Goal: Answer question/provide support: Answer question/provide support

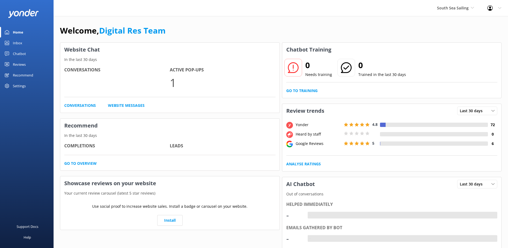
click at [24, 42] on link "Inbox" at bounding box center [27, 43] width 54 height 11
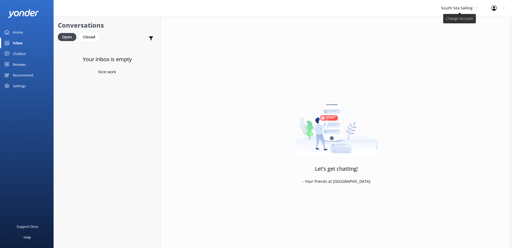
click at [463, 11] on span "South Sea Sailing" at bounding box center [459, 8] width 37 height 6
click at [451, 36] on link "South Sea Cruises" at bounding box center [462, 35] width 54 height 13
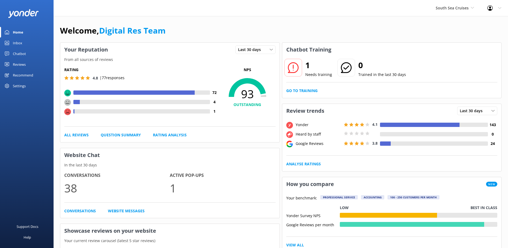
click at [27, 43] on link "Inbox" at bounding box center [27, 43] width 54 height 11
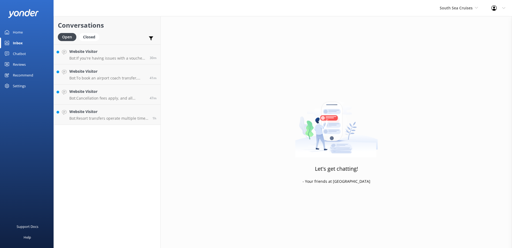
click at [112, 125] on div "Conversations Open Closed Important Assigned to me Unassigned Website Visitor B…" at bounding box center [107, 131] width 107 height 231
click at [114, 120] on p "Bot: Resort transfers operate multiple times a day, every day, departing from […" at bounding box center [108, 118] width 79 height 5
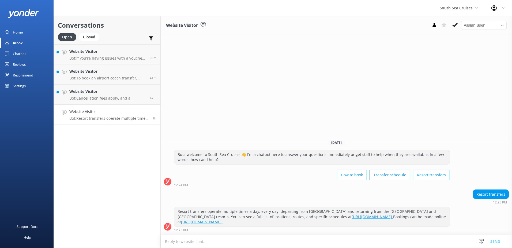
click at [454, 26] on icon at bounding box center [455, 24] width 5 height 5
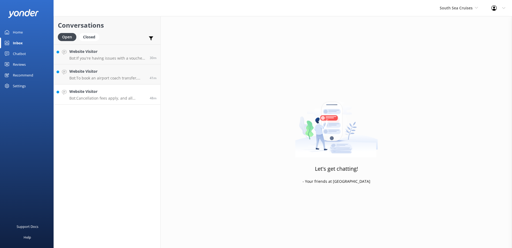
click at [124, 99] on p "Bot: Cancellation fees apply, and all cancellations must be received in writing…" at bounding box center [107, 98] width 76 height 5
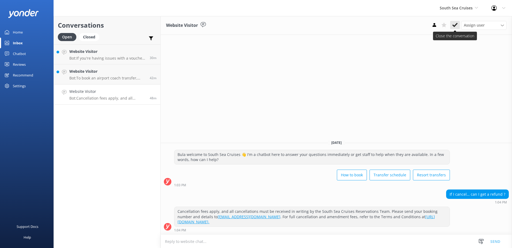
click at [453, 26] on use at bounding box center [455, 25] width 5 height 4
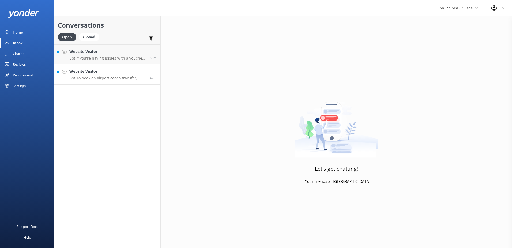
click at [116, 79] on p "Bot: To book an airport coach transfer, please call our reservations team at [P…" at bounding box center [107, 78] width 76 height 5
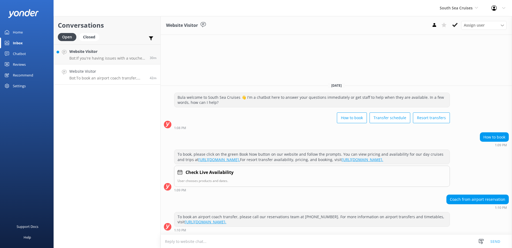
click at [317, 241] on textarea at bounding box center [337, 240] width 352 height 13
type textarea "Please note that we do not offer coach transfers from the Airport for daytrips."
click at [493, 242] on button "Send" at bounding box center [495, 240] width 20 height 13
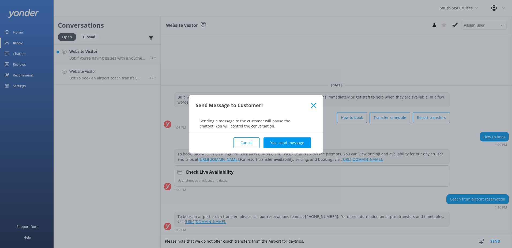
click at [301, 143] on button "Yes, send message" at bounding box center [287, 142] width 47 height 11
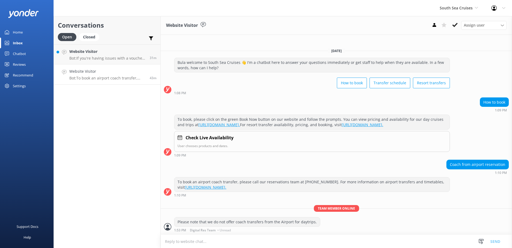
click at [458, 25] on button at bounding box center [455, 25] width 10 height 8
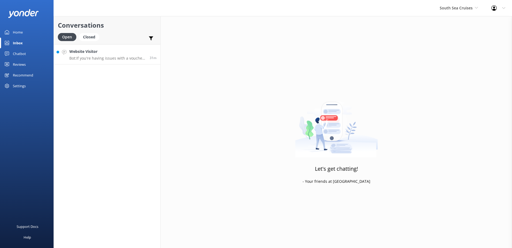
click at [116, 62] on link "Website Visitor Bot: If you're having issues with a voucher code, please contac…" at bounding box center [107, 54] width 107 height 20
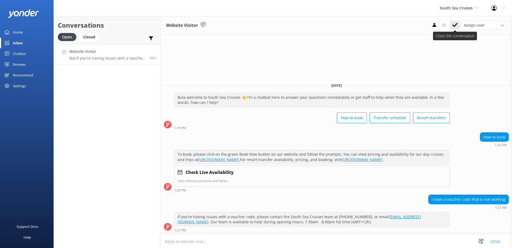
click at [456, 25] on use at bounding box center [455, 25] width 5 height 4
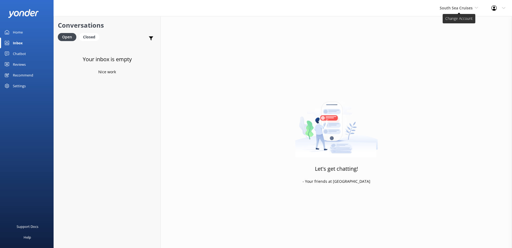
click at [466, 10] on span "South Sea Cruises" at bounding box center [456, 7] width 33 height 5
click at [459, 47] on link "Malamala Beach Club" at bounding box center [460, 48] width 54 height 13
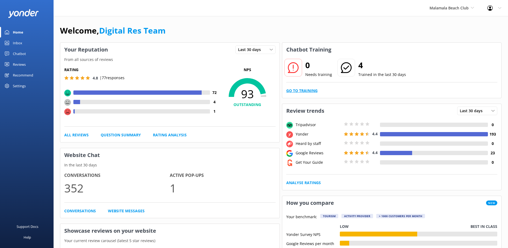
click at [314, 93] on link "Go to Training" at bounding box center [301, 91] width 31 height 6
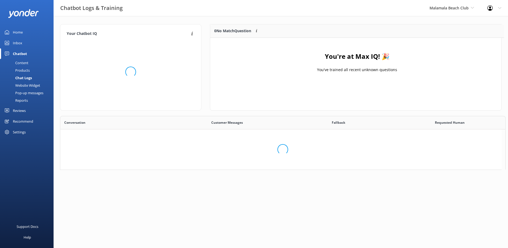
scroll to position [63, 287]
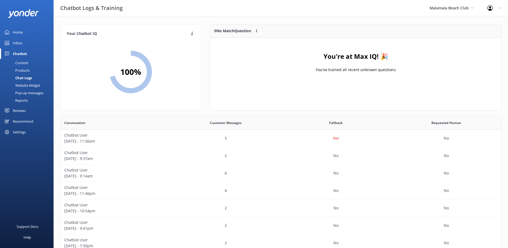
click at [16, 43] on div "Inbox" at bounding box center [17, 43] width 9 height 11
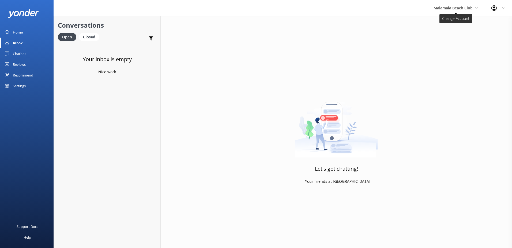
click at [461, 9] on span "Malamala Beach Club" at bounding box center [453, 7] width 39 height 5
click at [450, 58] on link "Awesome Adventures Fiji" at bounding box center [454, 61] width 54 height 13
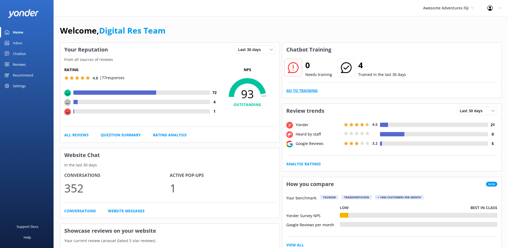
click at [298, 89] on link "Go to Training" at bounding box center [301, 91] width 31 height 6
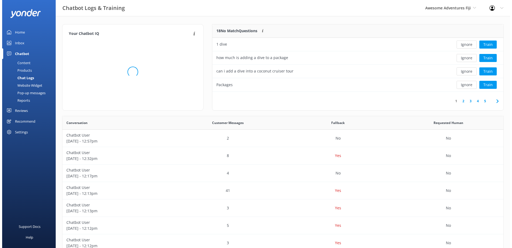
scroll to position [63, 287]
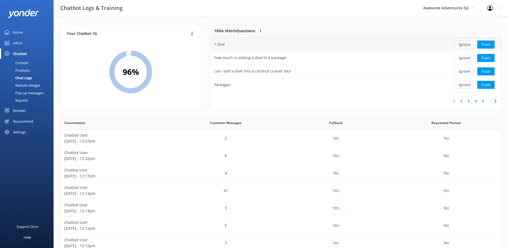
click at [463, 43] on button "Ignore" at bounding box center [465, 44] width 20 height 8
click at [466, 45] on button "Ignore" at bounding box center [465, 44] width 20 height 8
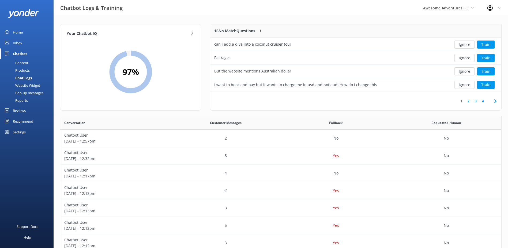
click at [466, 45] on button "Ignore" at bounding box center [465, 44] width 20 height 8
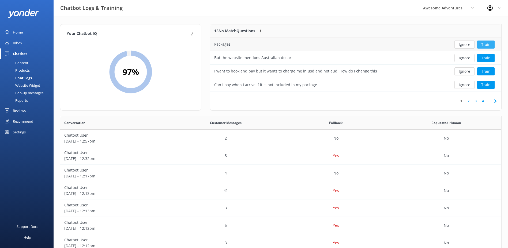
click at [489, 43] on button "Train" at bounding box center [485, 44] width 17 height 8
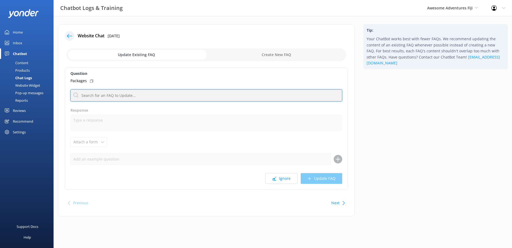
click at [114, 90] on input "text" at bounding box center [206, 95] width 272 height 12
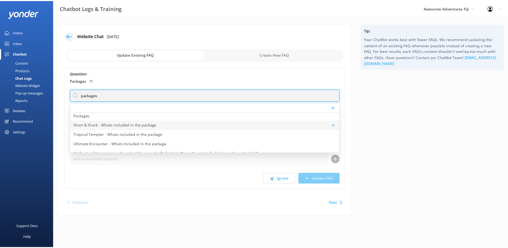
scroll to position [321, 0]
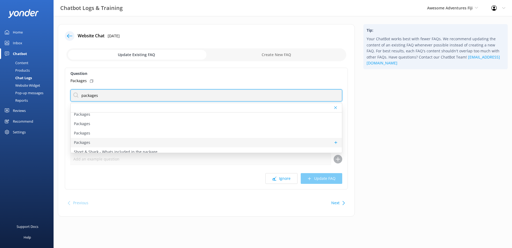
type input "packages"
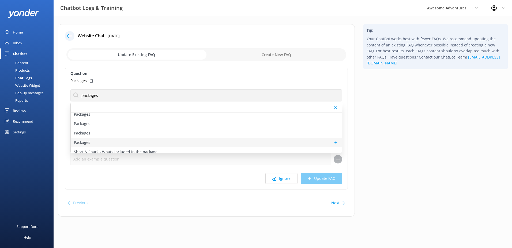
click at [91, 140] on div "Packages" at bounding box center [206, 142] width 271 height 9
type textarea "please click [URL][DOMAIN_NAME] here for packages."
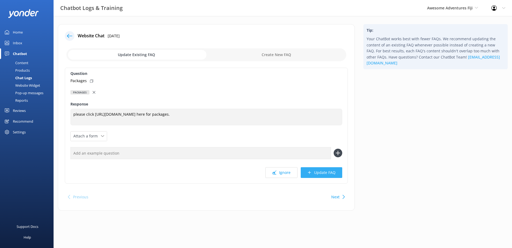
click at [319, 173] on button "Update FAQ" at bounding box center [322, 172] width 42 height 11
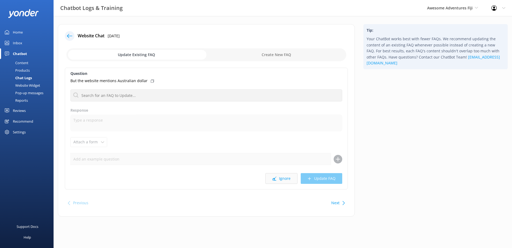
click at [285, 177] on button "Ignore" at bounding box center [282, 178] width 32 height 11
click at [286, 178] on button "Ignore" at bounding box center [282, 178] width 32 height 11
click at [287, 177] on button "Ignore" at bounding box center [282, 178] width 32 height 11
click at [286, 179] on button "Ignore" at bounding box center [282, 178] width 32 height 11
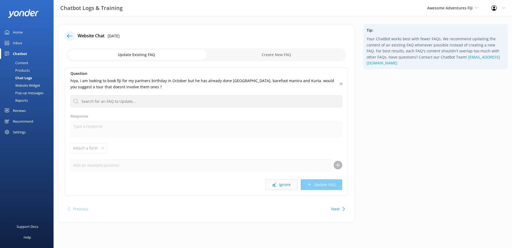
click at [289, 183] on button "Ignore" at bounding box center [282, 184] width 32 height 11
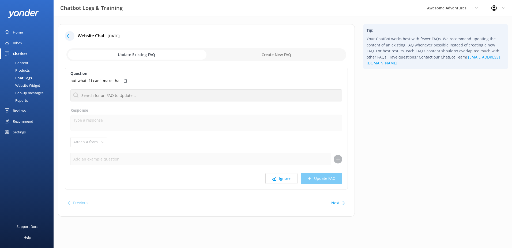
click at [289, 183] on button "Ignore" at bounding box center [282, 178] width 32 height 11
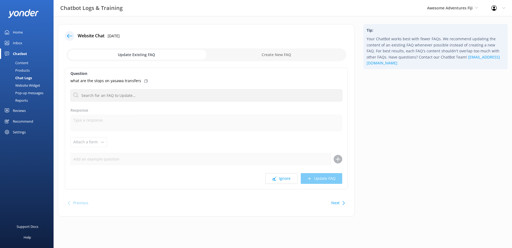
click at [289, 183] on button "Ignore" at bounding box center [282, 178] width 32 height 11
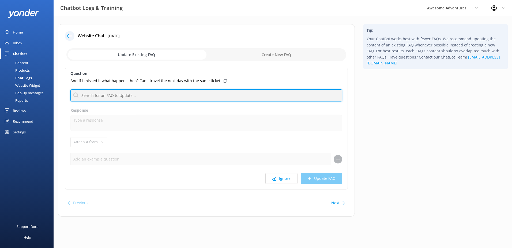
click at [146, 95] on input "text" at bounding box center [206, 95] width 272 height 12
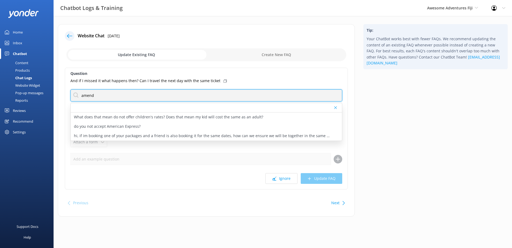
click at [113, 95] on input "amend" at bounding box center [206, 95] width 272 height 12
type input "amend"
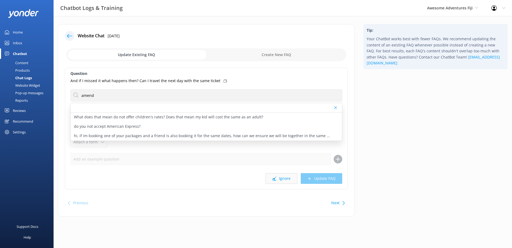
click at [276, 178] on use at bounding box center [274, 178] width 4 height 4
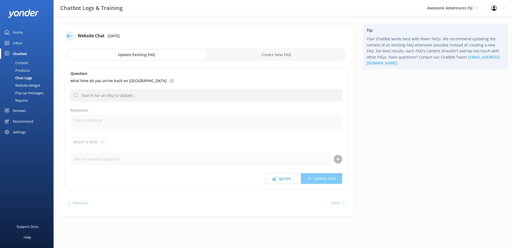
click at [272, 55] on input "checkbox" at bounding box center [206, 54] width 280 height 13
checkbox input "true"
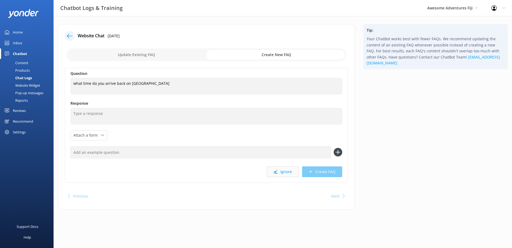
click at [289, 173] on button "Ignore" at bounding box center [283, 171] width 32 height 11
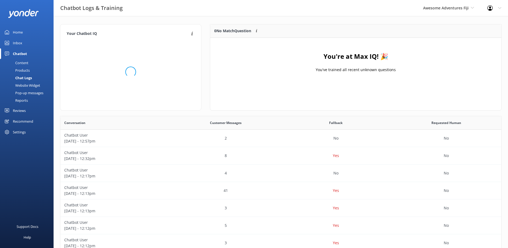
scroll to position [63, 287]
click at [18, 43] on div "Inbox" at bounding box center [17, 43] width 9 height 11
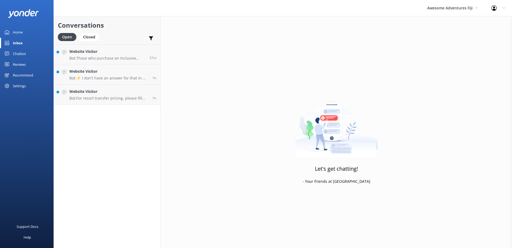
click at [31, 61] on link "Reviews" at bounding box center [27, 64] width 54 height 11
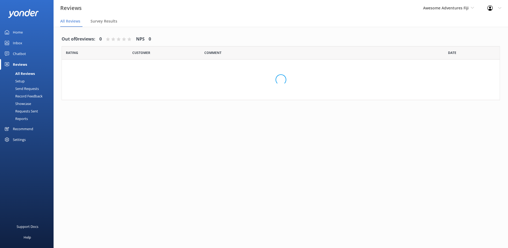
click at [24, 48] on div "Chatbot" at bounding box center [19, 53] width 13 height 11
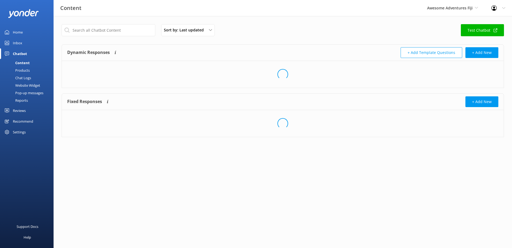
click at [24, 51] on div "Chatbot" at bounding box center [20, 53] width 14 height 11
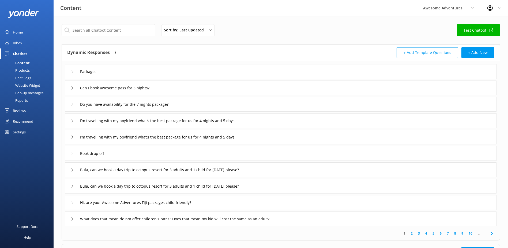
click at [27, 78] on div "Chat Logs" at bounding box center [17, 78] width 28 height 8
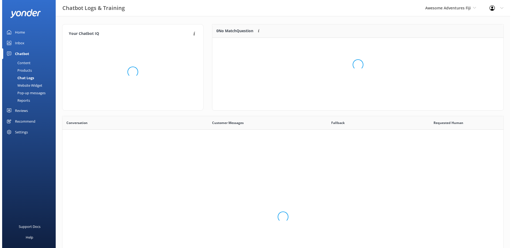
scroll to position [184, 437]
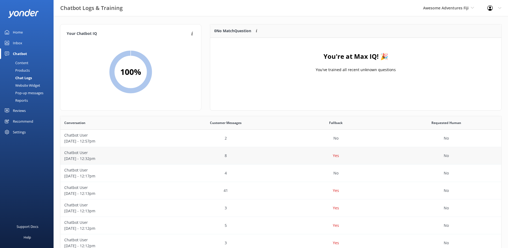
click at [337, 156] on p "Yes" at bounding box center [336, 155] width 6 height 6
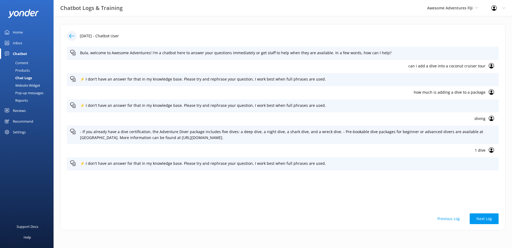
click at [17, 44] on div "Inbox" at bounding box center [17, 43] width 9 height 11
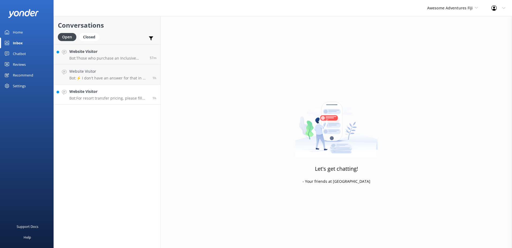
click at [129, 102] on link "Website Visitor Bot: For resort transfer pricing, please fill out your details …" at bounding box center [107, 94] width 107 height 20
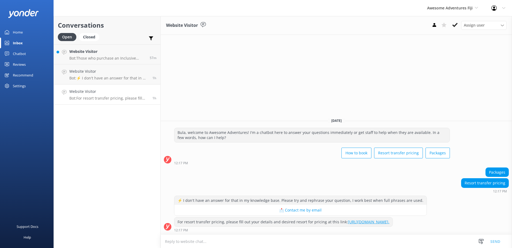
click at [453, 28] on button at bounding box center [455, 25] width 10 height 8
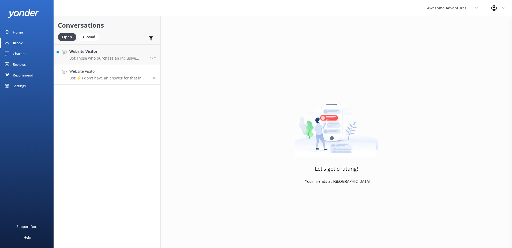
click at [119, 77] on p "Bot: ⚡ I don't have an answer for that in my knowledge base. Please try and rep…" at bounding box center [108, 78] width 79 height 5
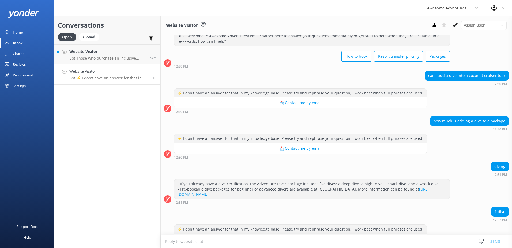
scroll to position [35, 0]
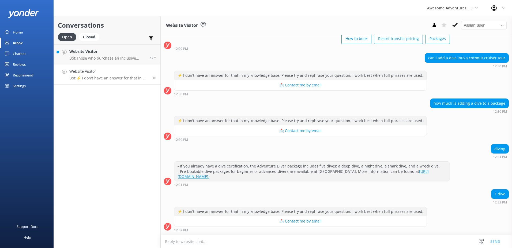
click at [358, 242] on textarea at bounding box center [337, 240] width 352 height 13
type textarea "p"
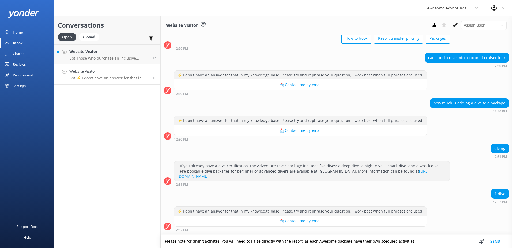
drag, startPoint x: 424, startPoint y: 240, endPoint x: 146, endPoint y: 211, distance: 279.9
click at [146, 210] on div "Conversations Open Closed Important Assigned to me Unassigned Website Visitor B…" at bounding box center [283, 131] width 459 height 231
paste textarea "that for diving activities, you will need to liaise directly with the resort, a…"
type textarea "Please note that for diving activities, you will need to liaise directly with t…"
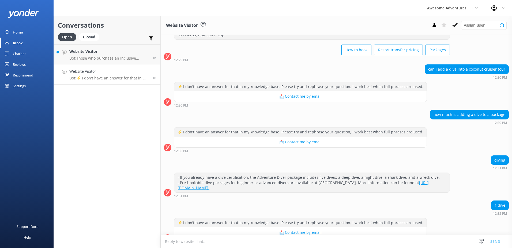
scroll to position [35, 0]
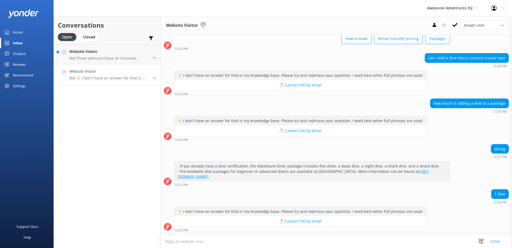
click at [341, 240] on textarea at bounding box center [337, 240] width 352 height 13
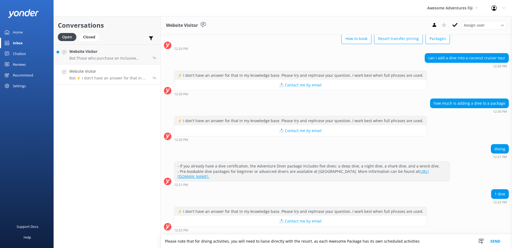
type textarea "Please note that for diving activities, you will need to liaise directly with t…"
click at [493, 240] on button "Send" at bounding box center [495, 240] width 20 height 13
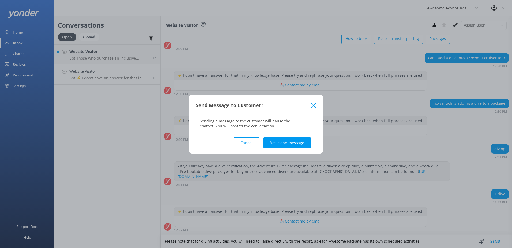
click at [287, 142] on button "Yes, send message" at bounding box center [287, 142] width 47 height 11
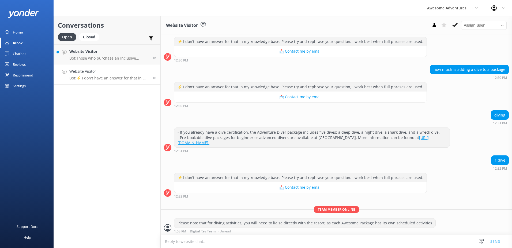
scroll to position [70, 0]
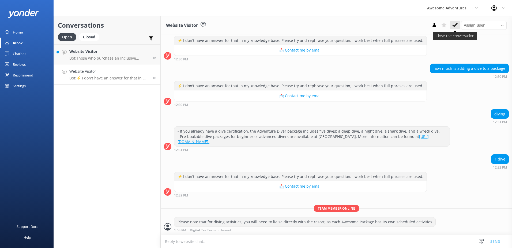
click at [453, 27] on icon at bounding box center [455, 24] width 5 height 5
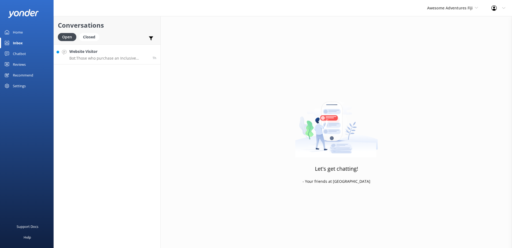
click at [134, 59] on p "Bot: Those who purchase an Inclusive Package or a Dive Package receive a bonus …" at bounding box center [108, 58] width 79 height 5
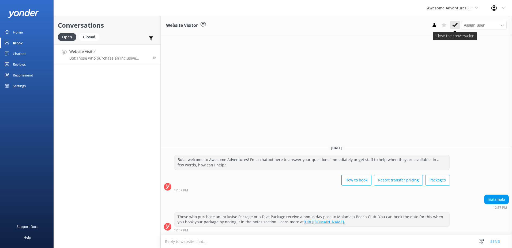
click at [455, 26] on use at bounding box center [455, 25] width 5 height 4
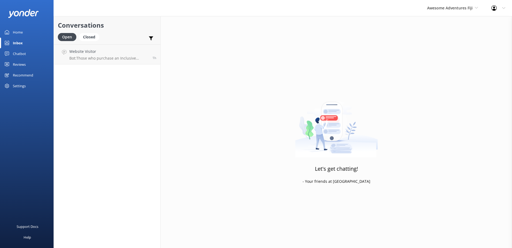
click at [462, 12] on div "Awesome Adventures Fiji South Sea Sailing South Sea Cruises Malamala Beach Club…" at bounding box center [453, 8] width 64 height 16
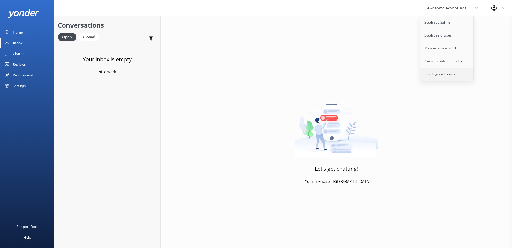
click at [444, 72] on link "Blue Lagoon Cruises" at bounding box center [448, 74] width 54 height 13
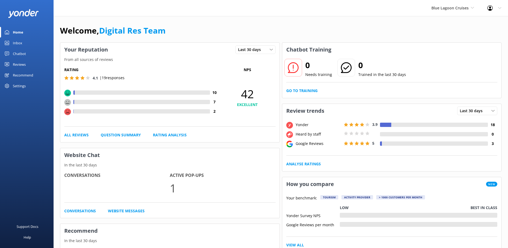
click at [23, 39] on link "Inbox" at bounding box center [27, 43] width 54 height 11
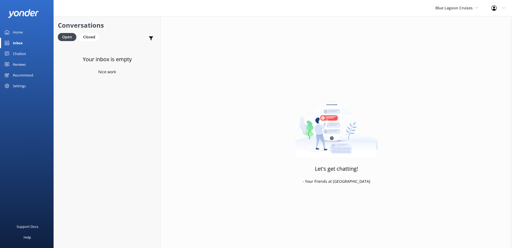
click at [18, 53] on div "Chatbot" at bounding box center [19, 53] width 13 height 11
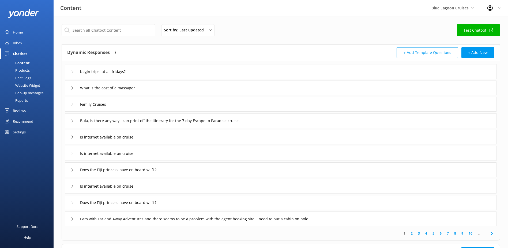
click at [22, 74] on div "Chat Logs" at bounding box center [17, 78] width 28 height 8
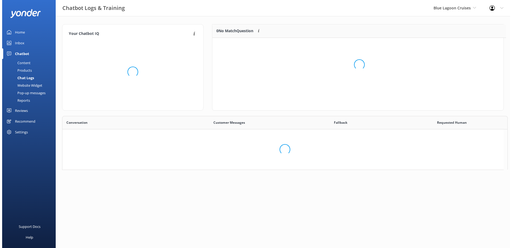
scroll to position [63, 287]
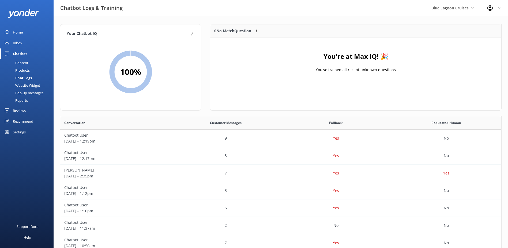
click at [18, 43] on div "Inbox" at bounding box center [17, 43] width 9 height 11
